Goal: Check status: Check status

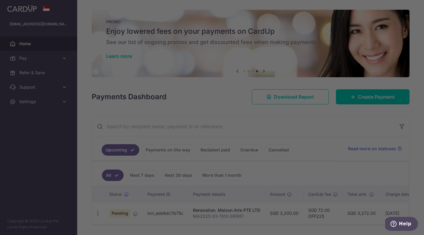
scroll to position [19, 0]
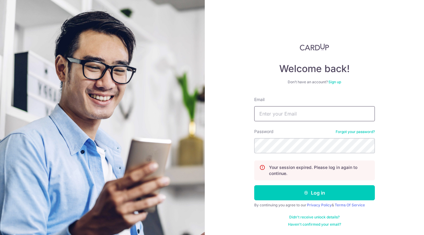
click at [288, 109] on input "Email" at bounding box center [314, 113] width 121 height 15
type input "[EMAIL_ADDRESS][DOMAIN_NAME]"
click at [254, 185] on button "Log in" at bounding box center [314, 192] width 121 height 15
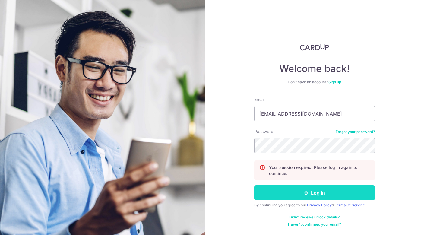
click at [310, 193] on button "Log in" at bounding box center [314, 192] width 121 height 15
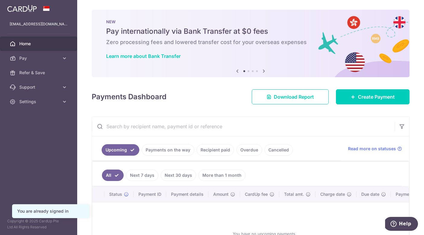
click at [167, 149] on link "Payments on the way" at bounding box center [168, 149] width 52 height 11
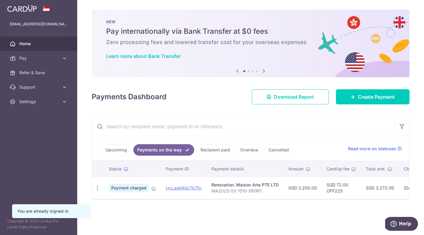
click at [209, 149] on link "Recipient paid" at bounding box center [215, 149] width 37 height 11
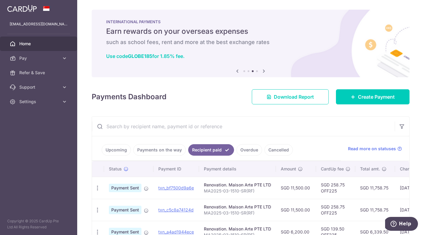
click at [168, 145] on link "Payments on the way" at bounding box center [159, 149] width 52 height 11
